Goal: Information Seeking & Learning: Understand process/instructions

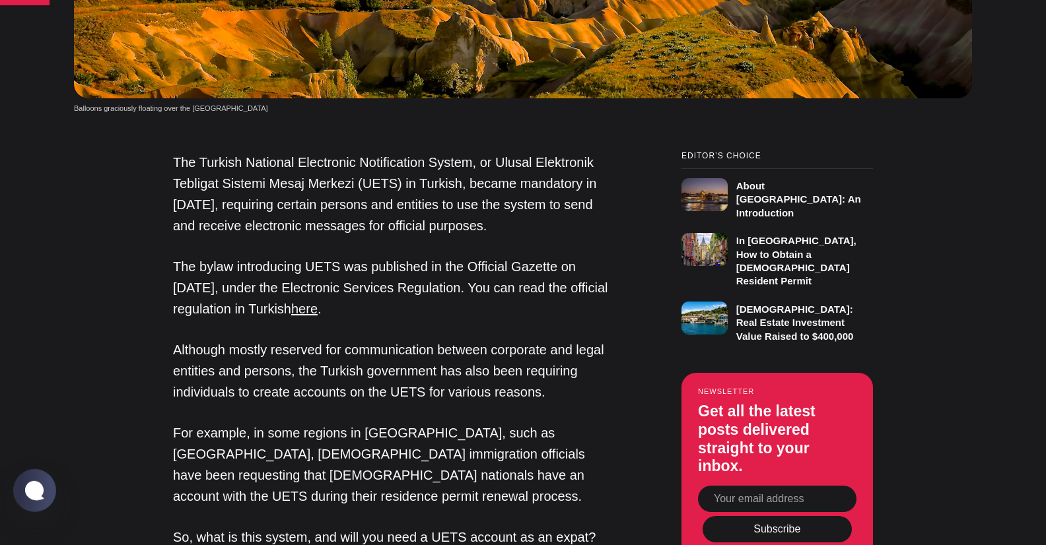
scroll to position [910, 0]
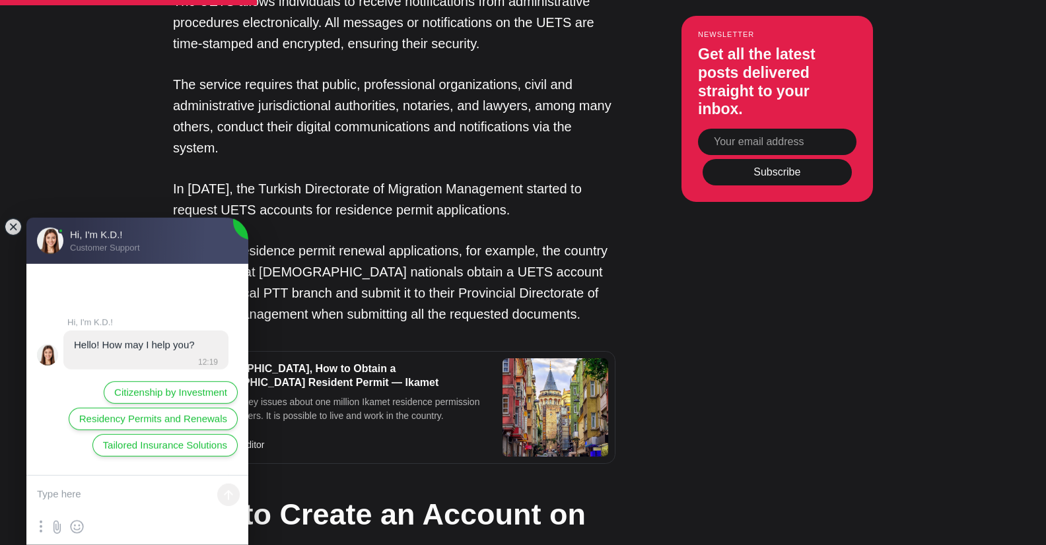
scroll to position [0, 0]
click at [14, 230] on jdiv at bounding box center [13, 227] width 18 height 18
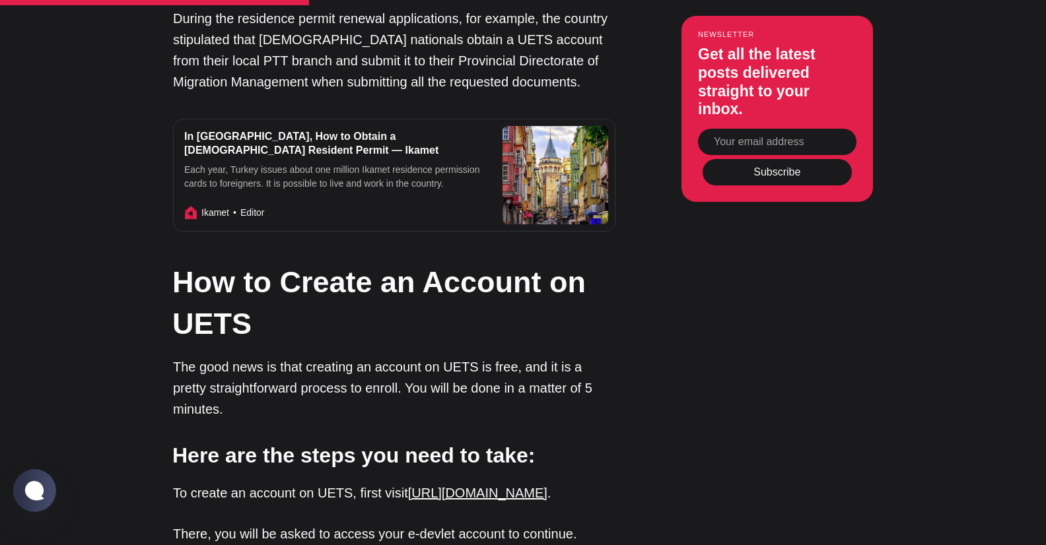
scroll to position [2075, 0]
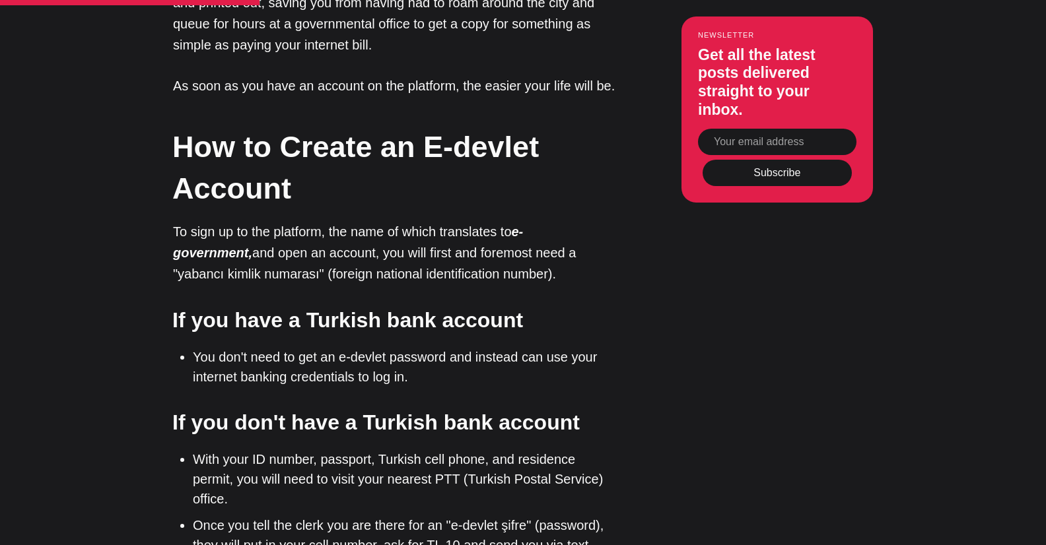
scroll to position [1299, 0]
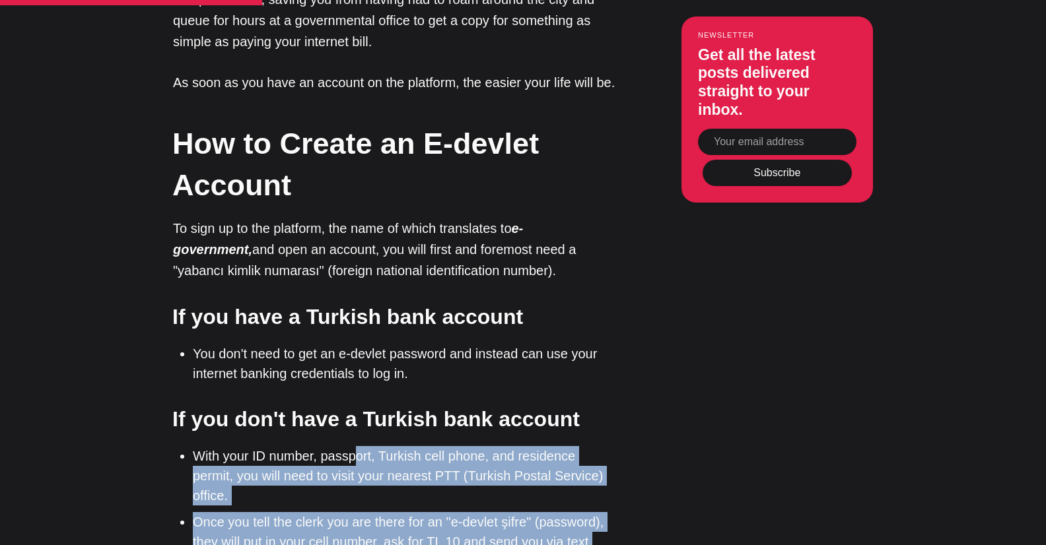
drag, startPoint x: 322, startPoint y: 157, endPoint x: 375, endPoint y: 234, distance: 93.9
click at [374, 446] on ul "With your ID number, passport, Turkish cell phone, and residence permit, you wi…" at bounding box center [399, 528] width 432 height 165
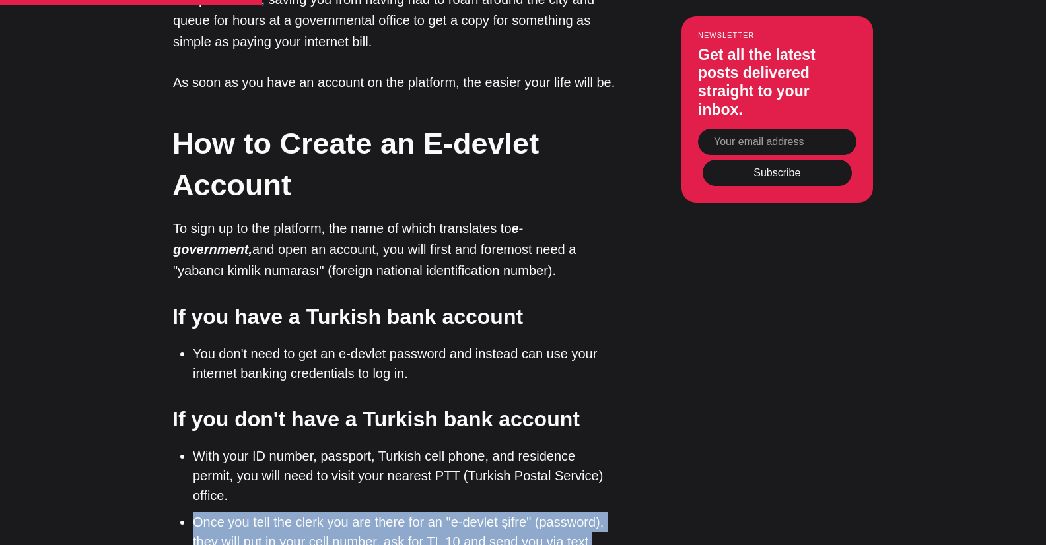
drag, startPoint x: 390, startPoint y: 246, endPoint x: 175, endPoint y: 200, distance: 220.1
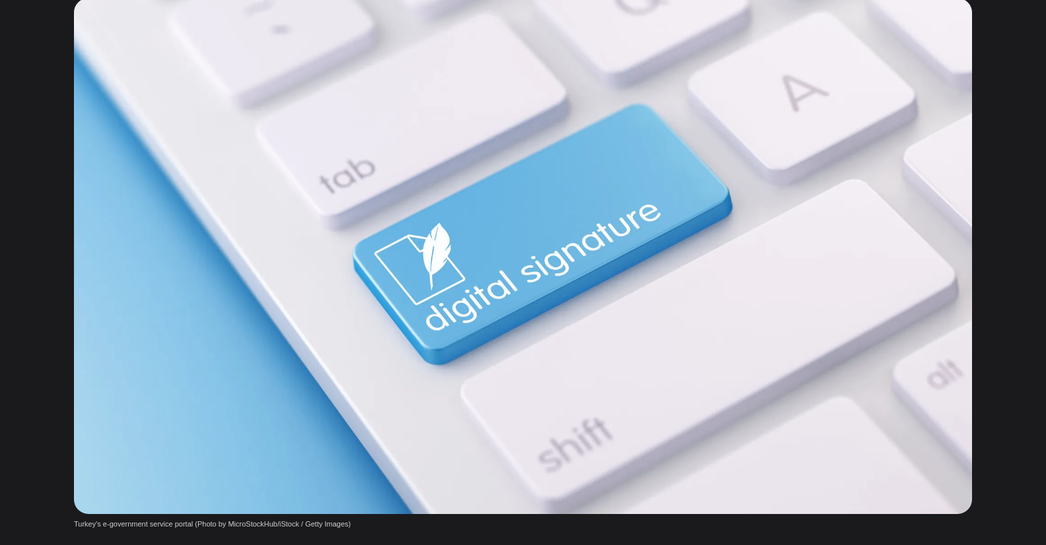
scroll to position [0, 0]
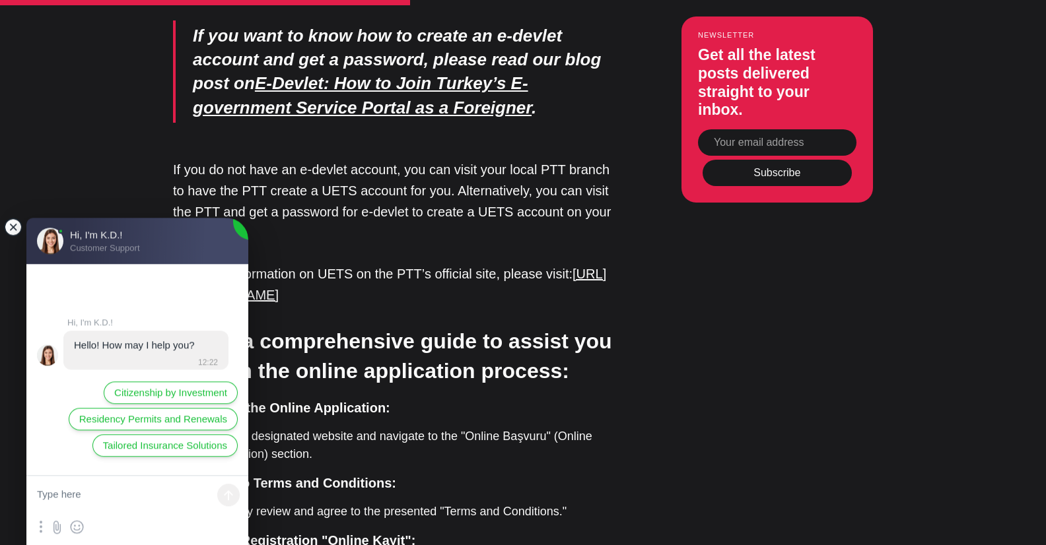
click at [8, 228] on jdiv at bounding box center [13, 227] width 18 height 18
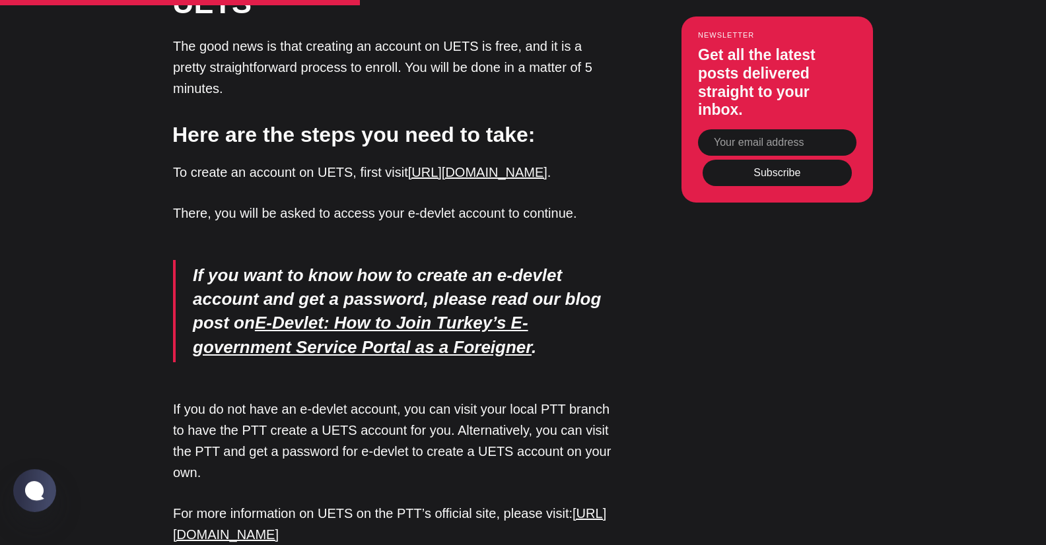
scroll to position [2395, 0]
